Goal: Transaction & Acquisition: Purchase product/service

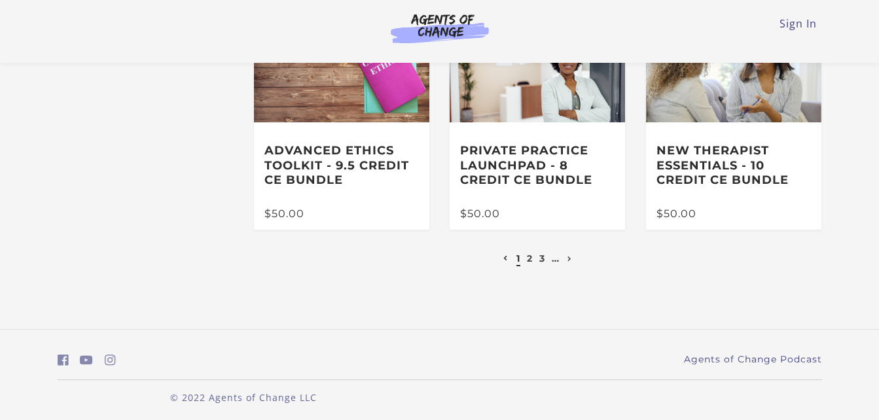
scroll to position [371, 0]
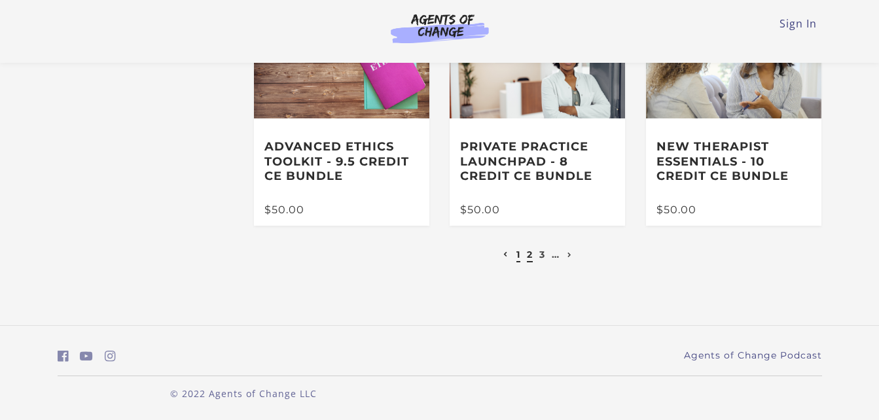
click at [530, 258] on link "2" at bounding box center [530, 255] width 6 height 12
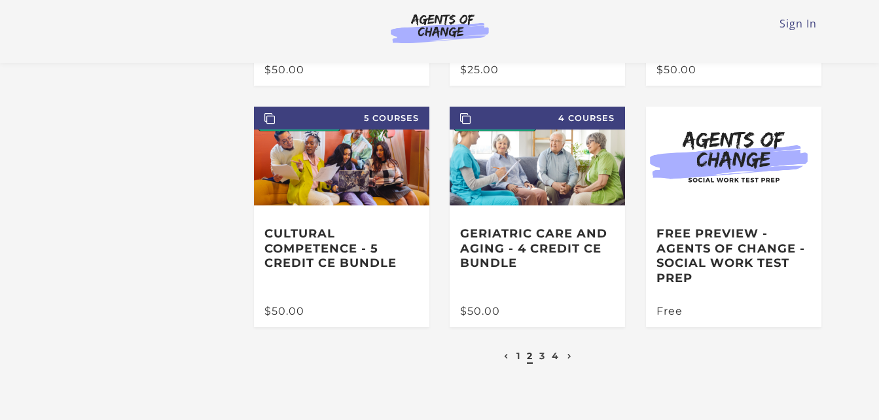
scroll to position [270, 0]
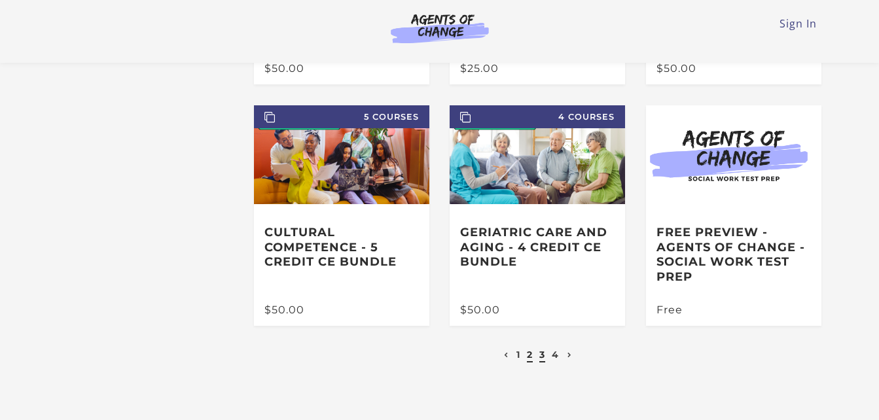
click at [541, 359] on link "3" at bounding box center [542, 355] width 6 height 12
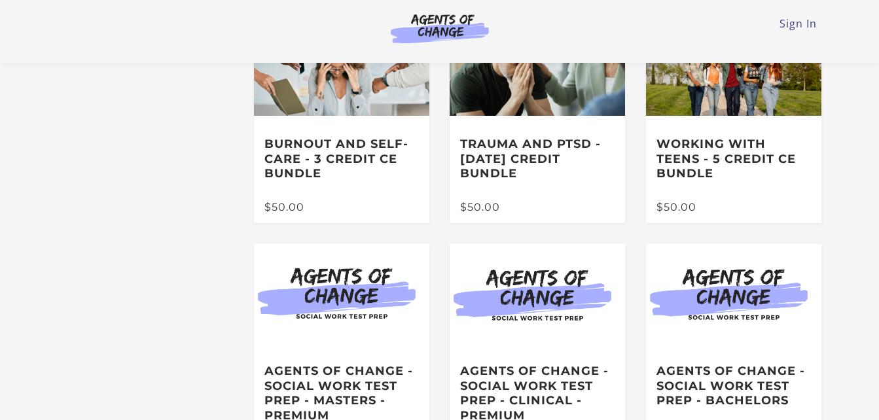
scroll to position [125, 0]
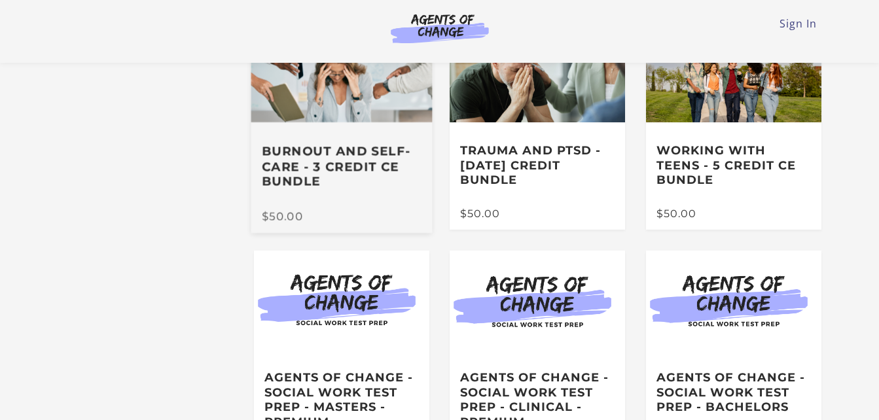
click at [371, 221] on div "$50.00" at bounding box center [342, 216] width 160 height 11
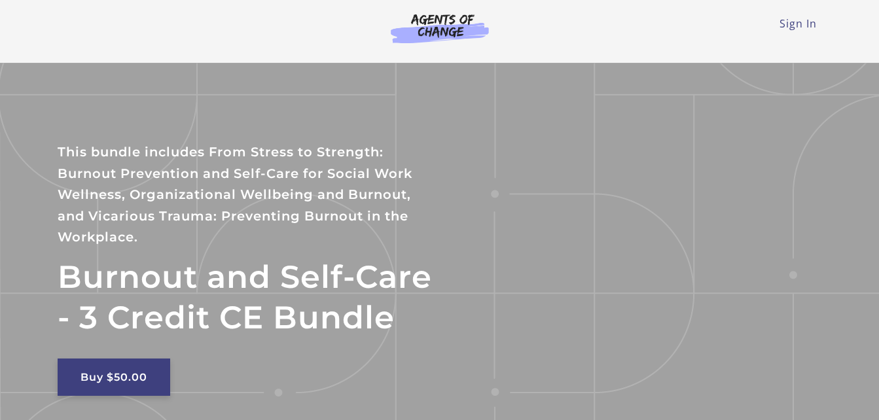
click at [146, 370] on link "Buy $50.00" at bounding box center [114, 377] width 113 height 37
